Goal: Download file/media

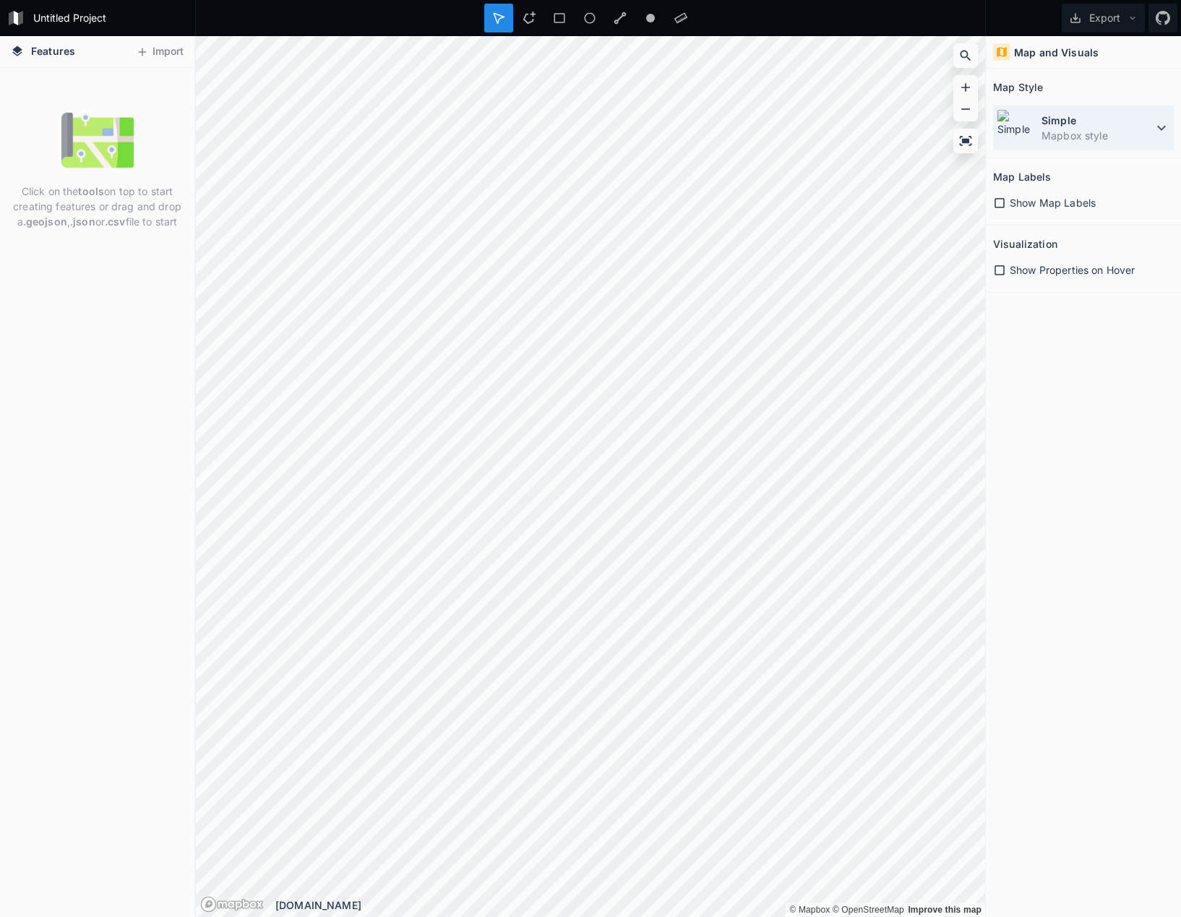
click at [1090, 134] on dd "Mapbox style" at bounding box center [1097, 135] width 111 height 15
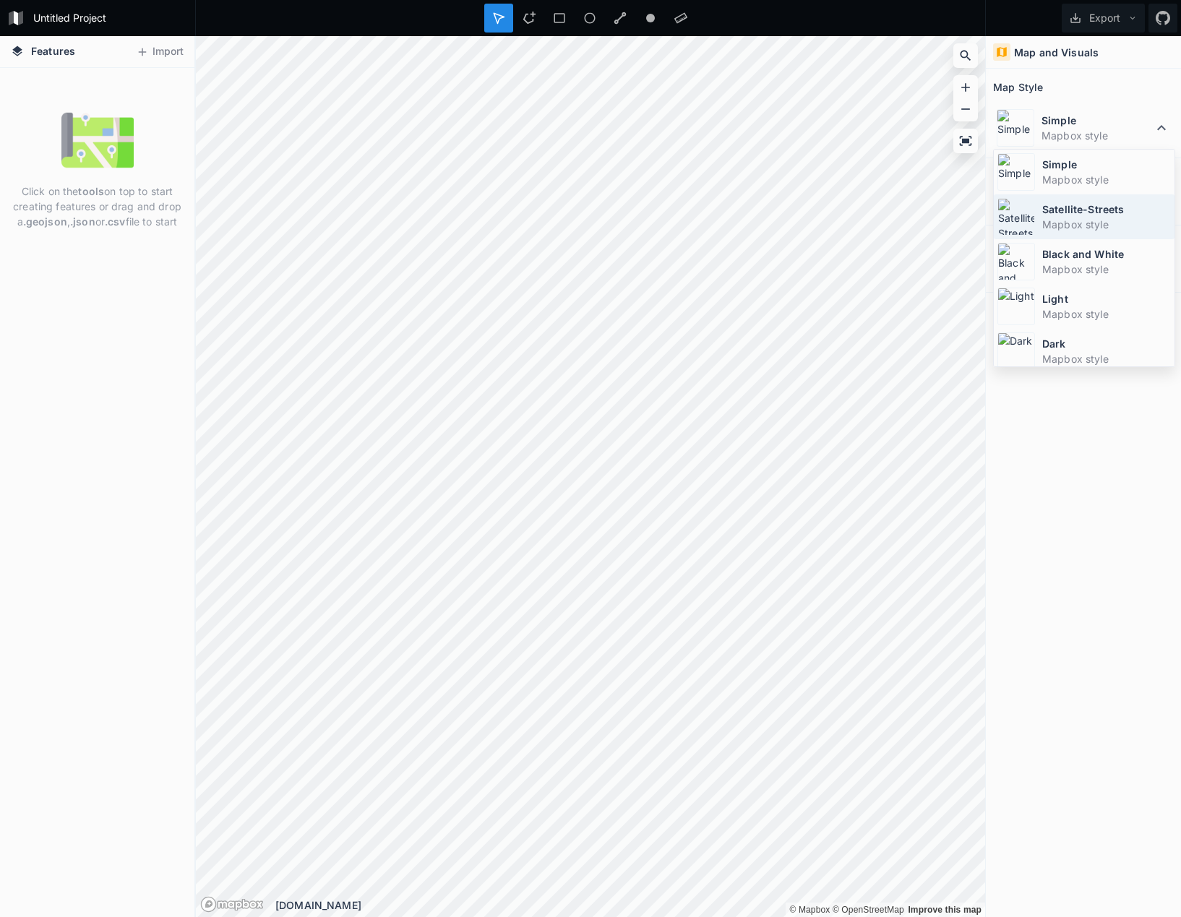
click at [1063, 221] on dd "Mapbox style" at bounding box center [1106, 224] width 129 height 15
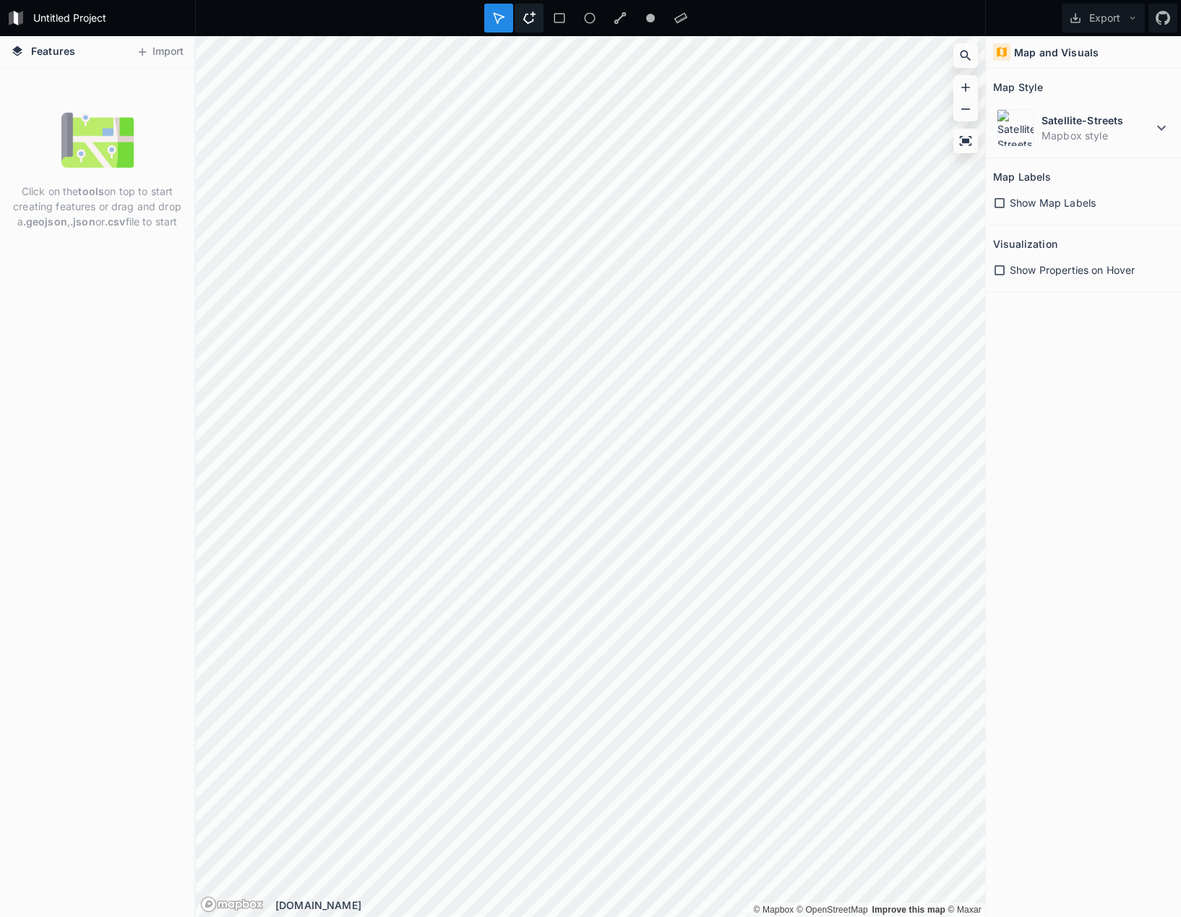
click at [535, 22] on icon at bounding box center [529, 18] width 13 height 13
click at [492, 26] on div at bounding box center [498, 18] width 29 height 29
click at [536, 12] on div at bounding box center [529, 18] width 29 height 29
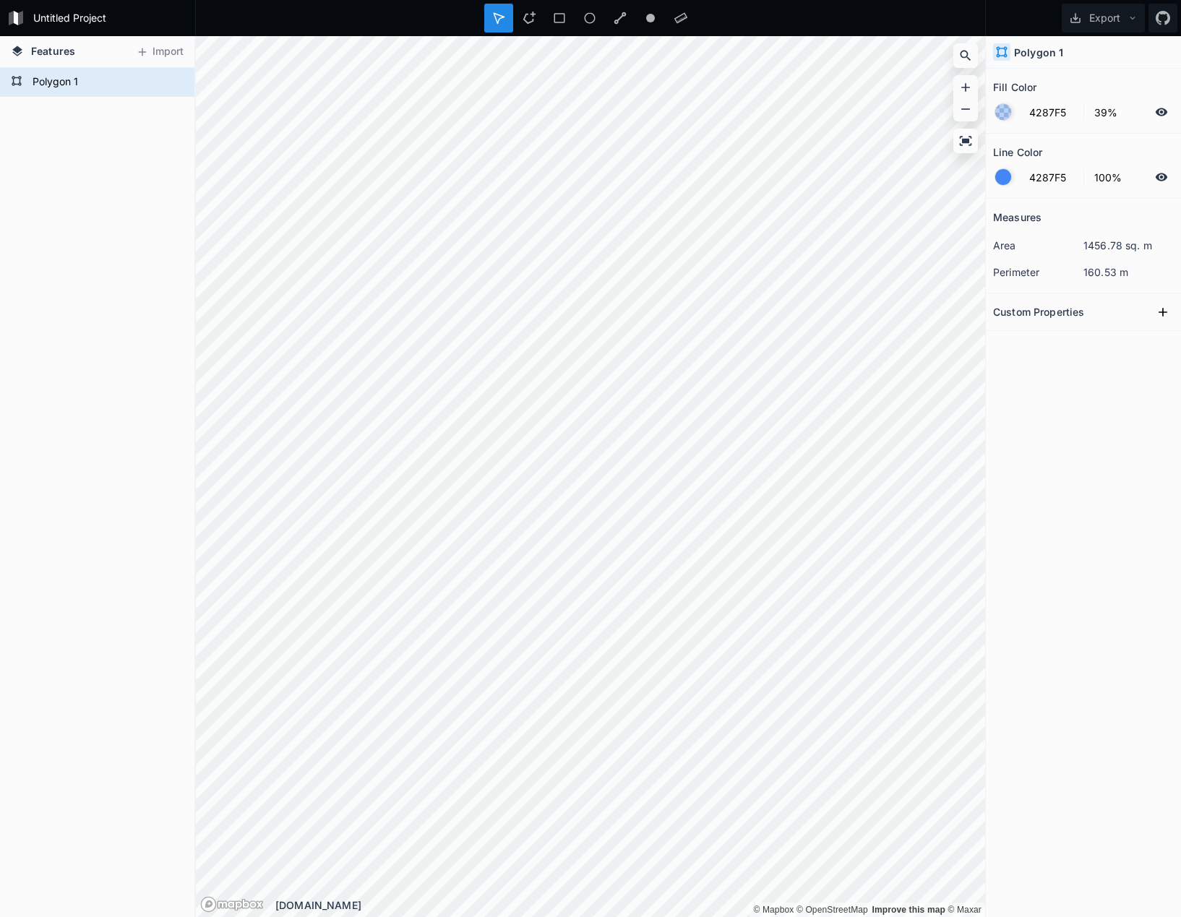
click at [1160, 111] on icon at bounding box center [1161, 112] width 13 height 13
click at [1166, 111] on icon at bounding box center [1162, 112] width 12 height 10
click at [1166, 111] on icon at bounding box center [1162, 112] width 12 height 8
click at [1166, 175] on icon at bounding box center [1162, 177] width 12 height 8
click at [1166, 175] on icon at bounding box center [1162, 177] width 12 height 10
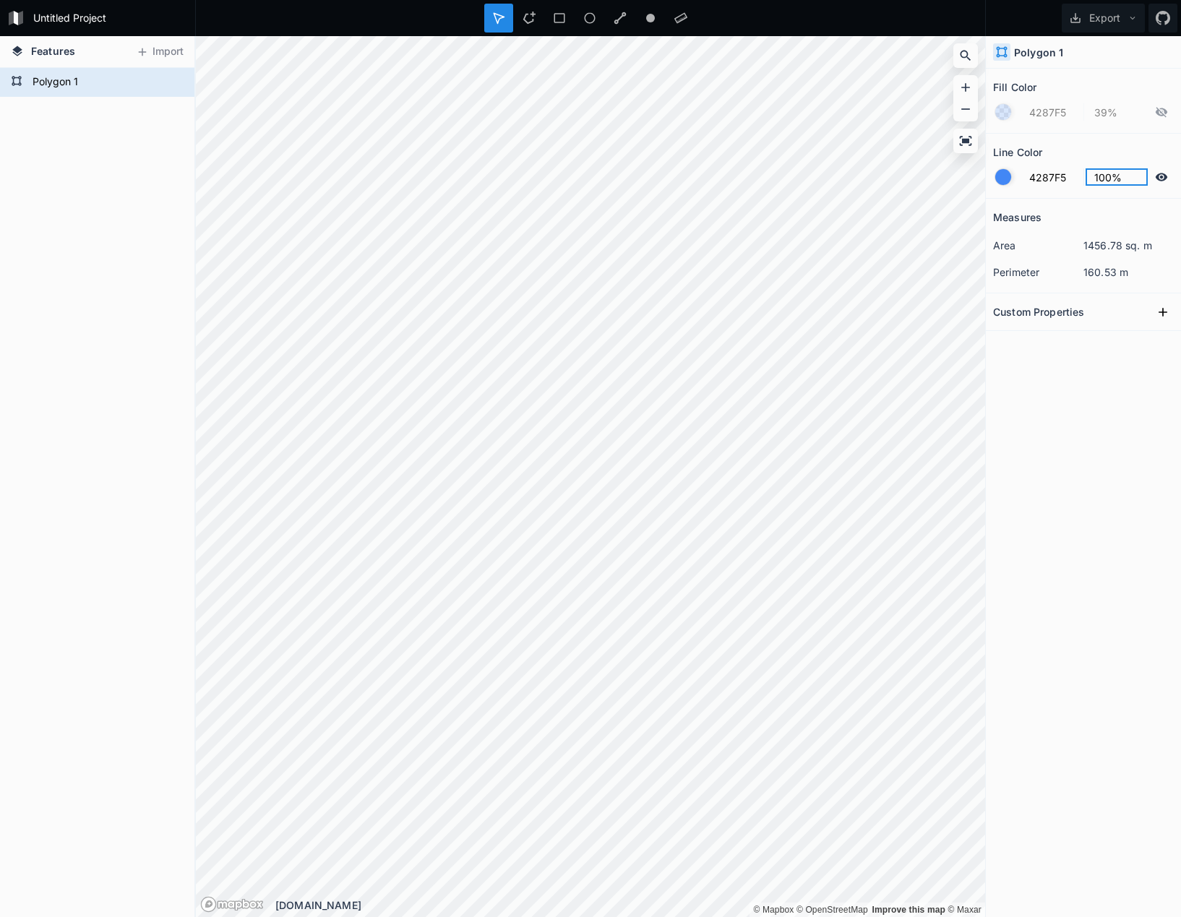
click at [1103, 180] on input "100%" at bounding box center [1117, 176] width 63 height 17
drag, startPoint x: 1112, startPoint y: 176, endPoint x: 1077, endPoint y: 176, distance: 34.7
click at [1086, 176] on input "100%" at bounding box center [1117, 176] width 63 height 17
type input "50%"
click at [1086, 396] on div "Measures area 1456.78 sq. m perimeter 160.53 m Custom Properties" at bounding box center [1083, 522] width 195 height 646
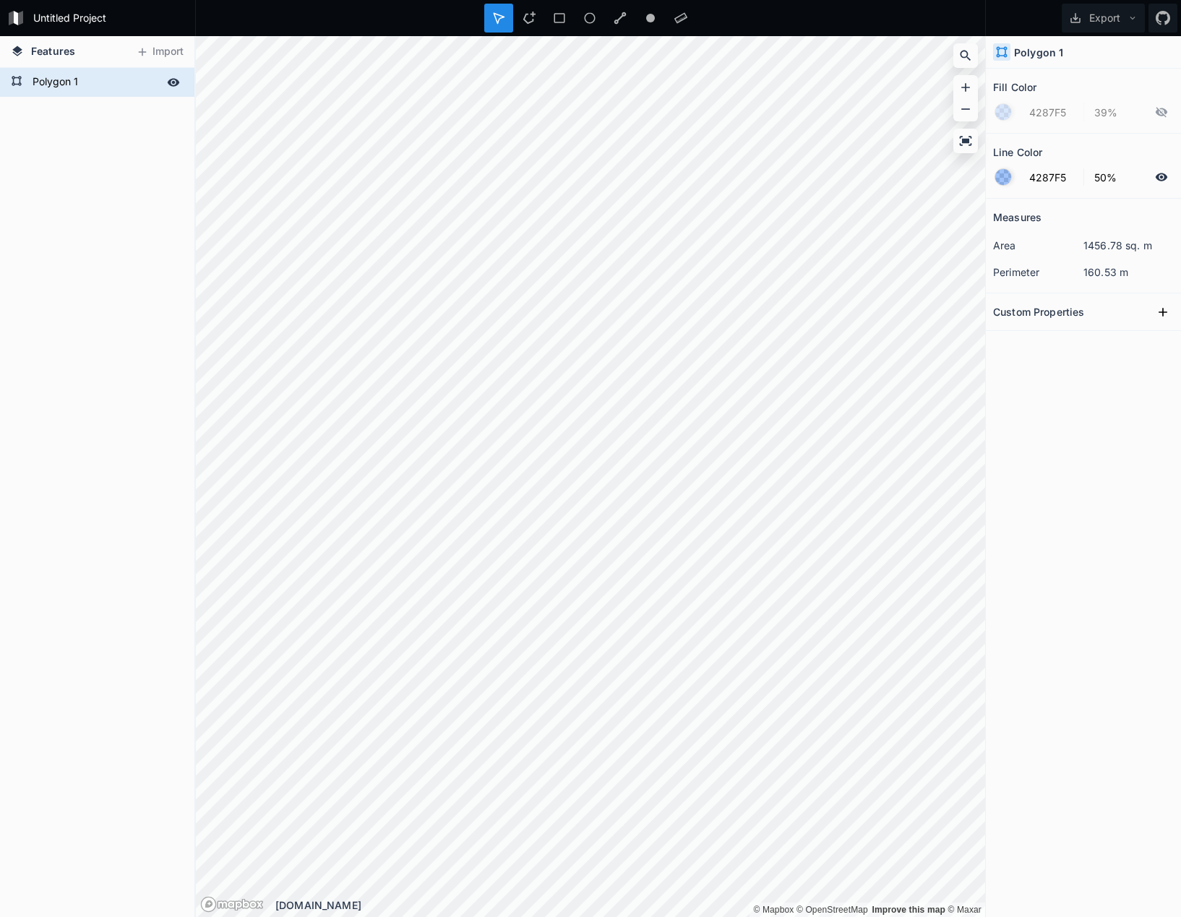
click at [83, 82] on form "Polygon 1" at bounding box center [95, 83] width 135 height 22
click at [62, 82] on form "Polygon 1" at bounding box center [95, 83] width 135 height 22
click at [37, 278] on div "Polygon 1" at bounding box center [97, 492] width 194 height 849
click at [1111, 26] on button "Export" at bounding box center [1103, 18] width 83 height 29
click at [1086, 90] on div "Export as .geojson" at bounding box center [1100, 83] width 145 height 30
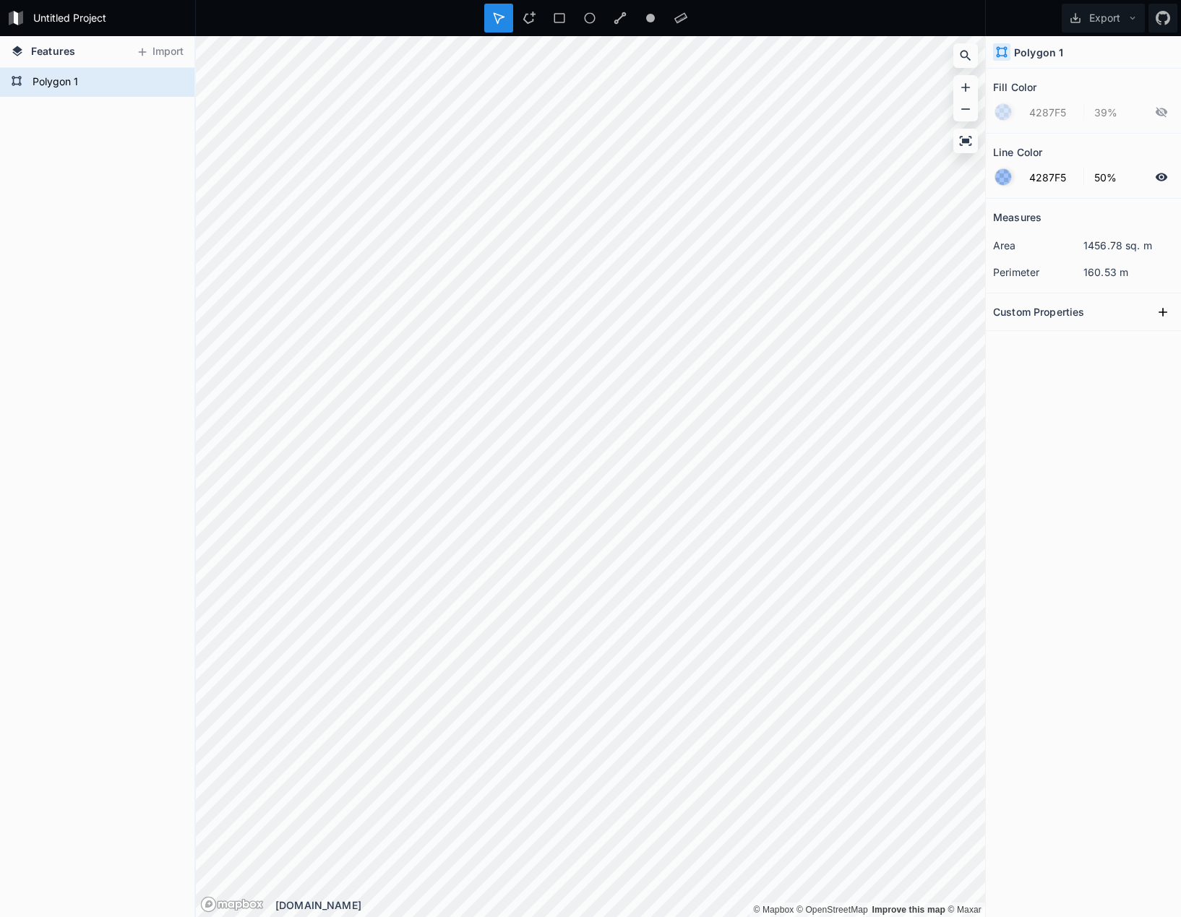
click at [16, 12] on icon at bounding box center [16, 18] width 4 height 14
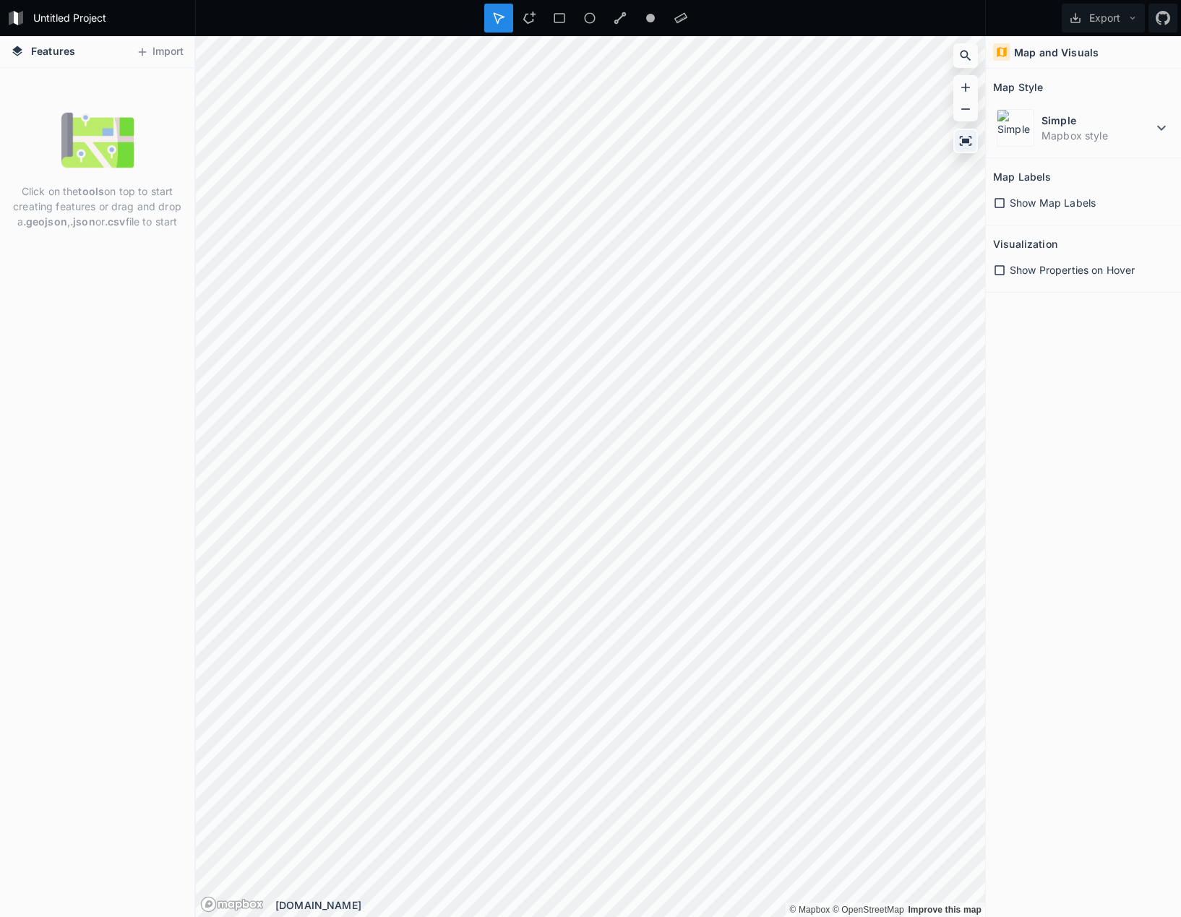
click at [971, 145] on icon at bounding box center [966, 140] width 12 height 9
